Goal: Task Accomplishment & Management: Complete application form

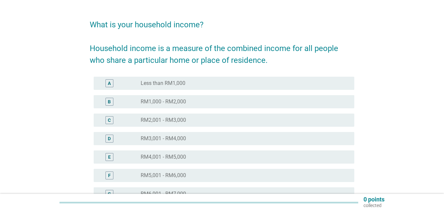
scroll to position [33, 0]
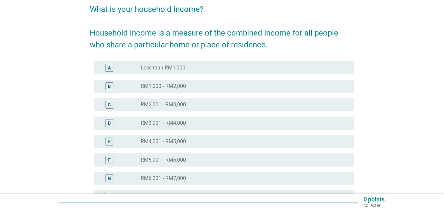
click at [182, 141] on label "RM4,001 - RM5,000" at bounding box center [163, 141] width 45 height 7
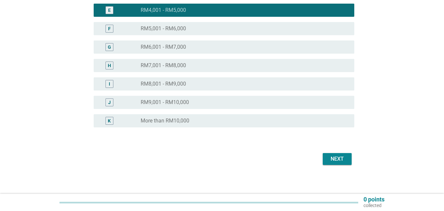
scroll to position [167, 0]
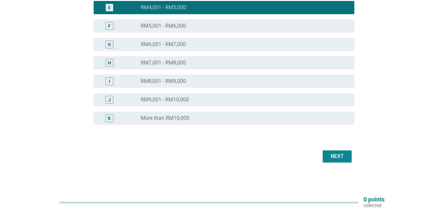
click at [335, 155] on div "Next" at bounding box center [337, 156] width 18 height 8
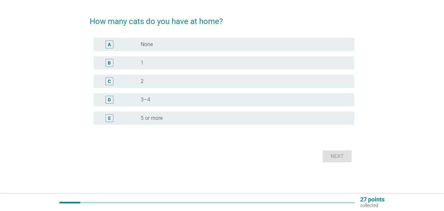
scroll to position [0, 0]
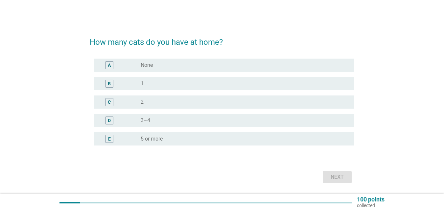
drag, startPoint x: 178, startPoint y: 83, endPoint x: 193, endPoint y: 90, distance: 16.3
click at [180, 83] on div "radio_button_unchecked 1" at bounding box center [242, 83] width 203 height 7
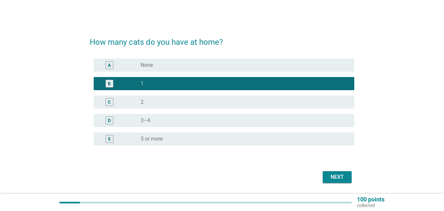
click at [342, 177] on div "Next" at bounding box center [337, 177] width 18 height 8
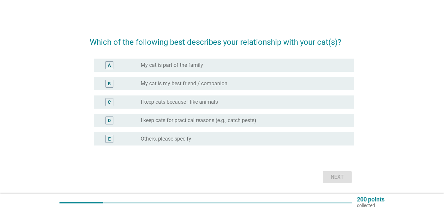
click at [195, 68] on label "My cat is part of the family" at bounding box center [172, 65] width 62 height 7
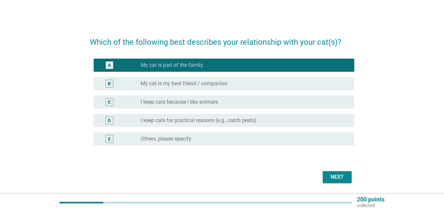
click at [330, 175] on div "Next" at bounding box center [337, 177] width 18 height 8
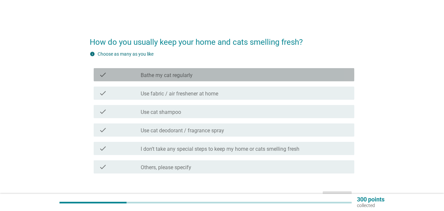
click at [212, 76] on div "check_box_outline_blank Bathe my cat regularly" at bounding box center [245, 75] width 208 height 8
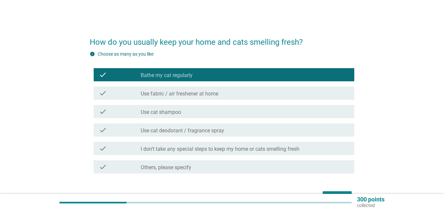
click at [209, 94] on label "Use fabric / air freshener at home" at bounding box center [180, 93] width 78 height 7
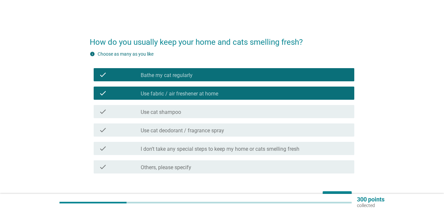
click at [211, 111] on div "check_box_outline_blank Use cat shampoo" at bounding box center [245, 111] width 208 height 8
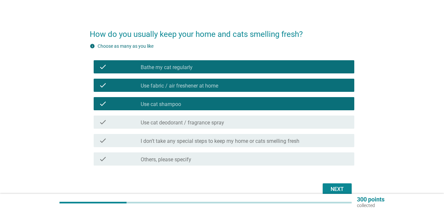
scroll to position [33, 0]
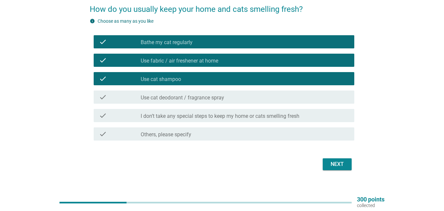
click at [346, 166] on div "Next" at bounding box center [337, 164] width 18 height 8
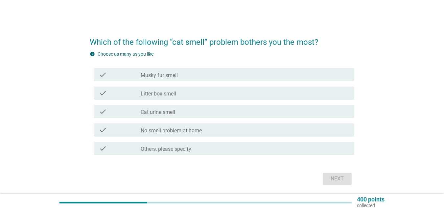
click at [185, 93] on div "check_box_outline_blank Litter box smell" at bounding box center [245, 93] width 208 height 8
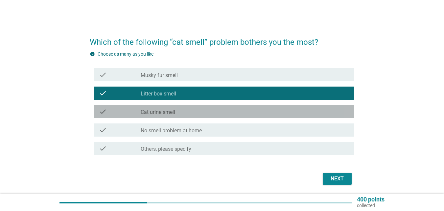
click at [181, 112] on div "check_box_outline_blank Cat urine smell" at bounding box center [245, 111] width 208 height 8
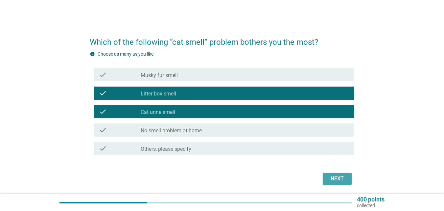
click at [347, 175] on button "Next" at bounding box center [337, 179] width 29 height 12
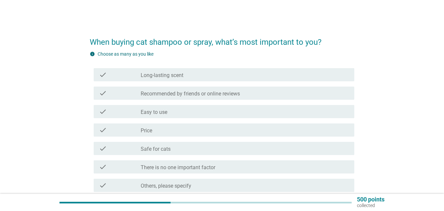
click at [204, 79] on div "check check_box_outline_blank Long-lasting scent" at bounding box center [224, 74] width 261 height 13
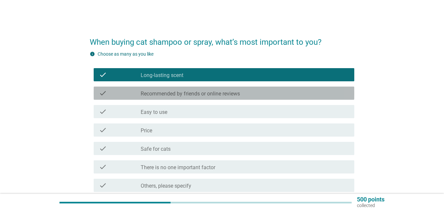
click at [202, 94] on label "Recommended by friends or online reviews" at bounding box center [190, 93] width 99 height 7
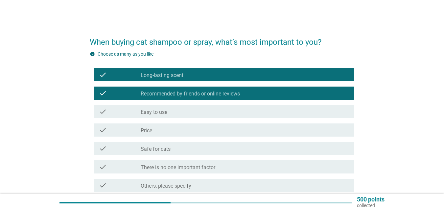
click at [194, 133] on div "check_box_outline_blank Price" at bounding box center [245, 130] width 208 height 8
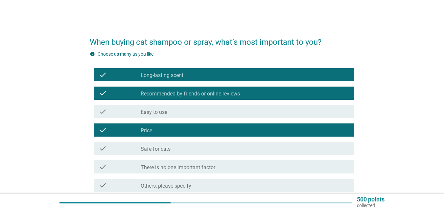
scroll to position [33, 0]
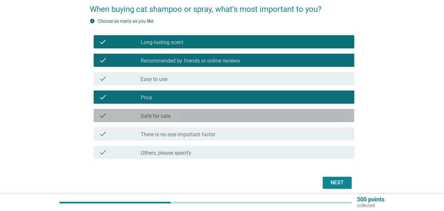
click at [193, 116] on div "check_box_outline_blank Safe for cats" at bounding box center [245, 115] width 208 height 8
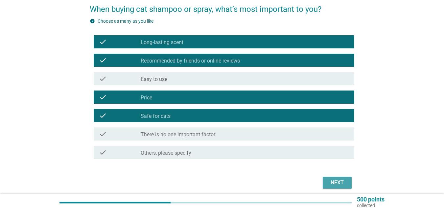
click at [340, 179] on div "Next" at bounding box center [337, 182] width 18 height 8
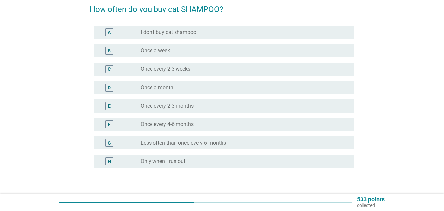
scroll to position [0, 0]
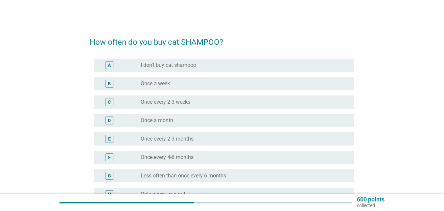
click at [192, 140] on label "Once every 2-3 months" at bounding box center [167, 138] width 53 height 7
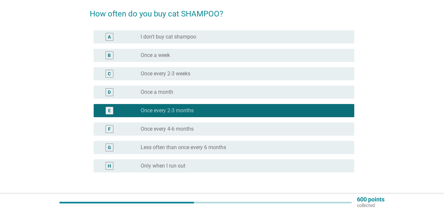
scroll to position [66, 0]
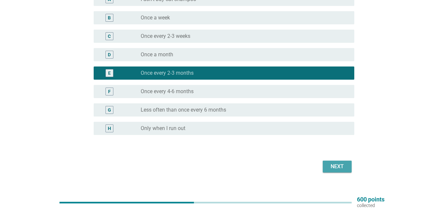
click at [339, 169] on div "Next" at bounding box center [337, 166] width 18 height 8
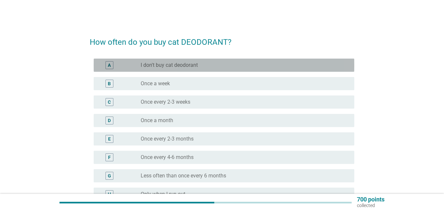
click at [201, 68] on div "radio_button_unchecked I don't buy cat deodorant" at bounding box center [245, 65] width 208 height 8
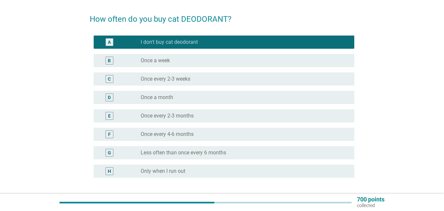
scroll to position [33, 0]
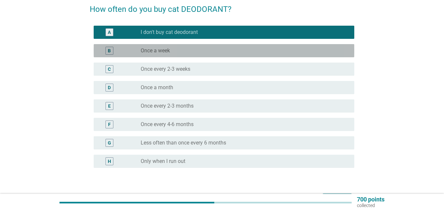
click at [193, 54] on div "radio_button_unchecked Once a week" at bounding box center [242, 50] width 203 height 7
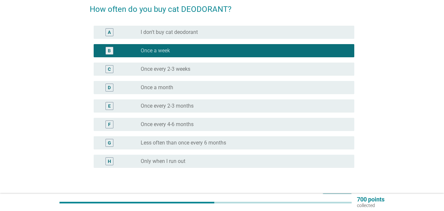
click at [198, 127] on div "radio_button_unchecked Once every 4-6 months" at bounding box center [242, 124] width 203 height 7
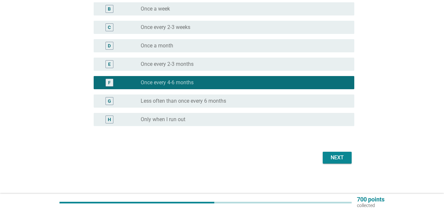
scroll to position [76, 0]
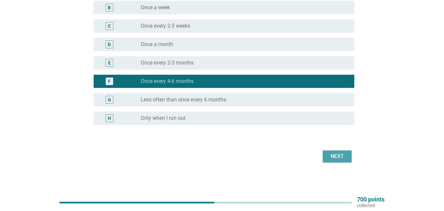
click at [329, 159] on div "Next" at bounding box center [337, 156] width 18 height 8
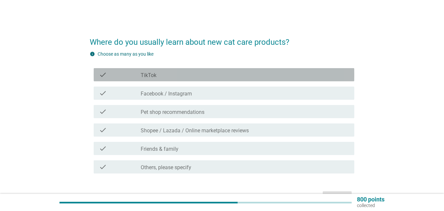
click at [184, 79] on div "check check_box_outline_blank TikTok" at bounding box center [224, 74] width 261 height 13
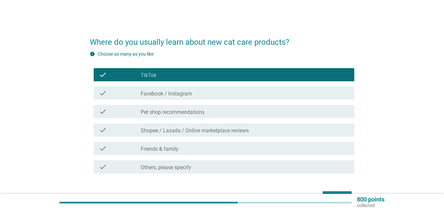
click at [188, 110] on label "Pet shop recommendations" at bounding box center [173, 112] width 64 height 7
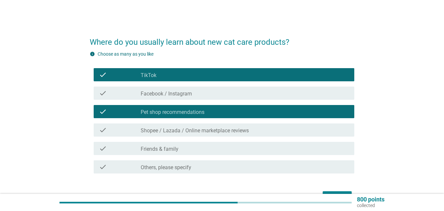
click at [183, 130] on label "Shopee / Lazada / Online marketplace reviews" at bounding box center [195, 130] width 108 height 7
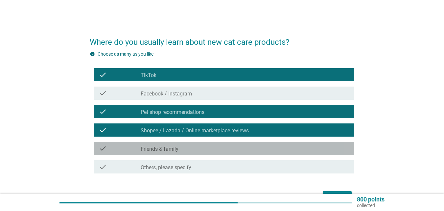
click at [182, 147] on div "check_box_outline_blank Friends & family" at bounding box center [245, 148] width 208 height 8
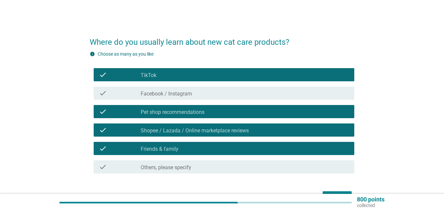
scroll to position [33, 0]
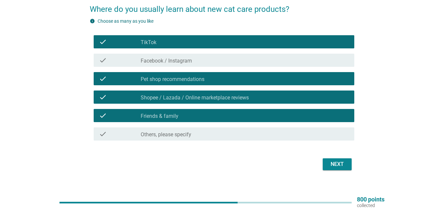
click at [336, 167] on div "Next" at bounding box center [337, 164] width 18 height 8
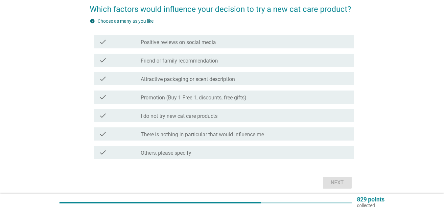
scroll to position [0, 0]
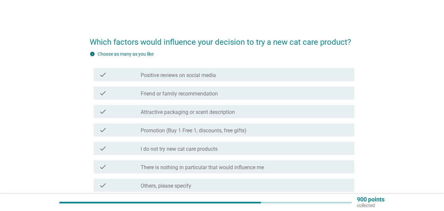
click at [207, 78] on label "Positive reviews on social media" at bounding box center [178, 75] width 75 height 7
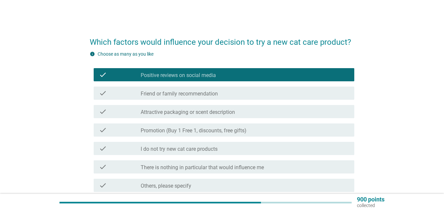
click at [207, 96] on label "Friend or family recommendation" at bounding box center [179, 93] width 77 height 7
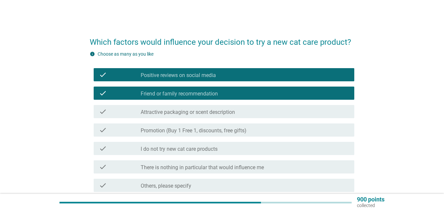
click at [207, 131] on label "Promotion (Buy 1 Free 1, discounts, free gifts)" at bounding box center [194, 130] width 106 height 7
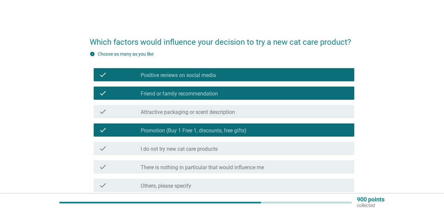
scroll to position [33, 0]
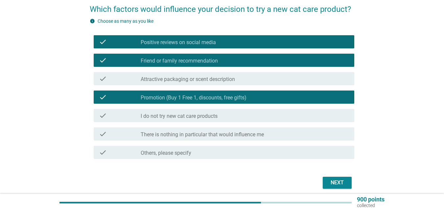
click at [200, 75] on div "check_box_outline_blank Attractive packaging or scent description" at bounding box center [245, 79] width 208 height 8
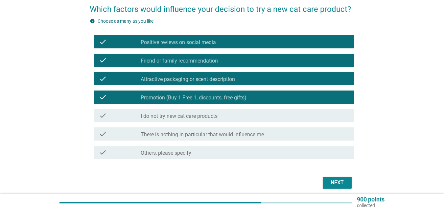
click at [343, 179] on div "Next" at bounding box center [337, 182] width 18 height 8
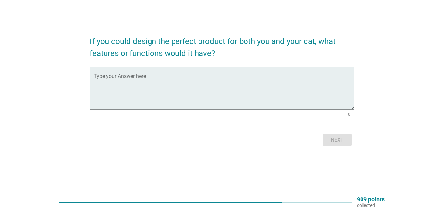
scroll to position [0, 0]
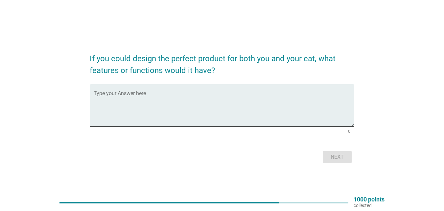
click at [173, 112] on textarea "Type your Answer here" at bounding box center [224, 109] width 261 height 35
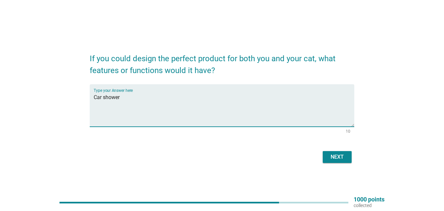
click at [103, 97] on textarea "Car shower" at bounding box center [224, 109] width 261 height 35
type textarea "Automatic cat shower"
click at [333, 157] on div "Next" at bounding box center [337, 157] width 18 height 8
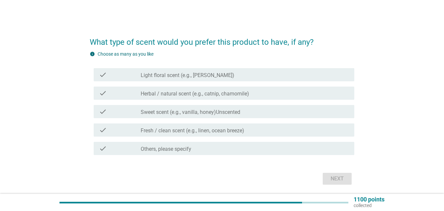
click at [204, 89] on div "check_box_outline_blank Herbal / natural scent (e.g., catnip, chamomile)" at bounding box center [245, 93] width 208 height 8
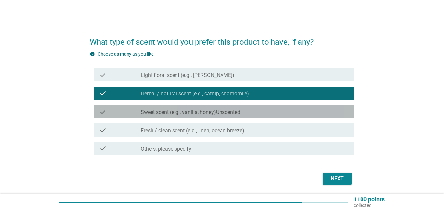
click at [195, 107] on div "check check_box_outline_blank Sweet scent (e.g., vanilla, honey)Unscented" at bounding box center [224, 111] width 261 height 13
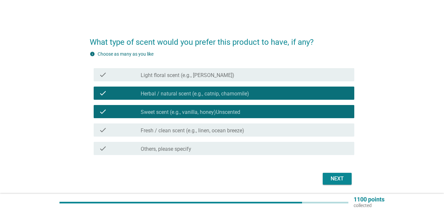
click at [197, 114] on label "Sweet scent (e.g., vanilla, honey)Unscented" at bounding box center [191, 112] width 100 height 7
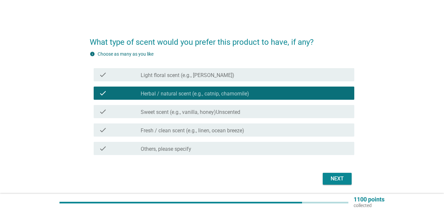
click at [202, 131] on label "Fresh / clean scent (e.g., linen, ocean breeze)" at bounding box center [193, 130] width 104 height 7
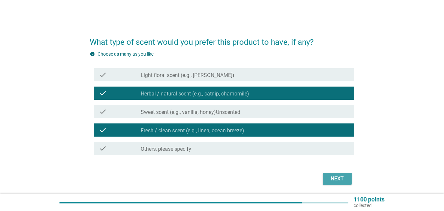
click at [342, 176] on div "Next" at bounding box center [337, 178] width 18 height 8
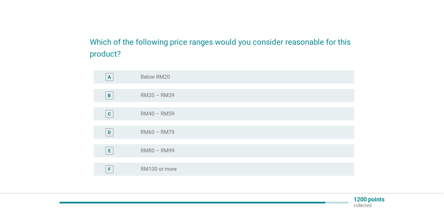
click at [182, 115] on div "radio_button_unchecked RM40 – RM59" at bounding box center [242, 113] width 203 height 7
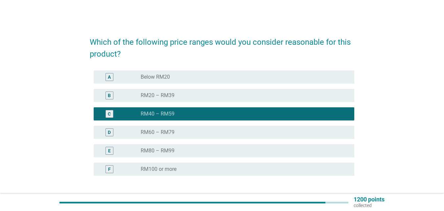
scroll to position [51, 0]
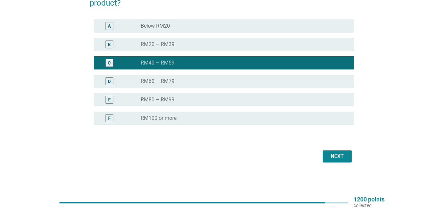
click at [338, 156] on div "Next" at bounding box center [337, 156] width 18 height 8
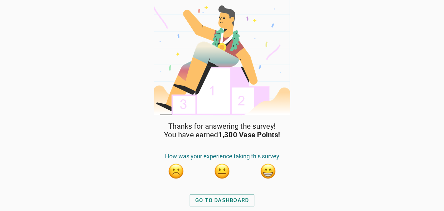
click at [235, 198] on div "GO TO DASHBOARD" at bounding box center [222, 200] width 54 height 8
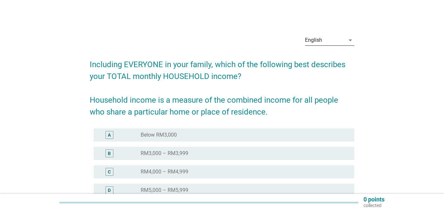
click at [348, 41] on icon "arrow_drop_down" at bounding box center [350, 40] width 8 height 8
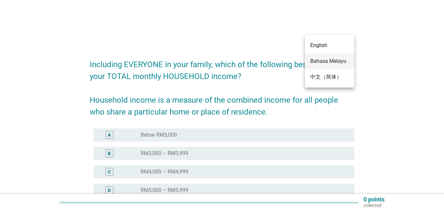
click at [332, 64] on div "Bahasa Melayu" at bounding box center [329, 61] width 39 height 8
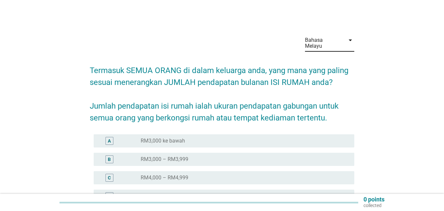
click at [214, 174] on div "radio_button_unchecked RM4,000 – RM4,999" at bounding box center [242, 177] width 203 height 7
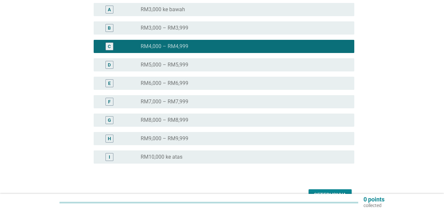
scroll to position [131, 0]
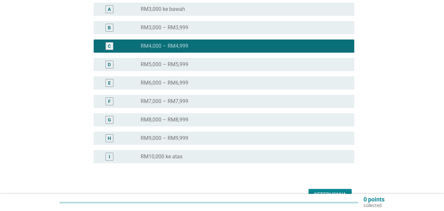
click at [321, 191] on div "Seterusnya" at bounding box center [330, 195] width 33 height 8
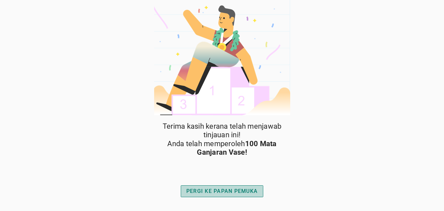
click at [246, 189] on div "PERGI KE PAPAN PEMUKA" at bounding box center [221, 191] width 71 height 8
